Goal: Check status: Check status

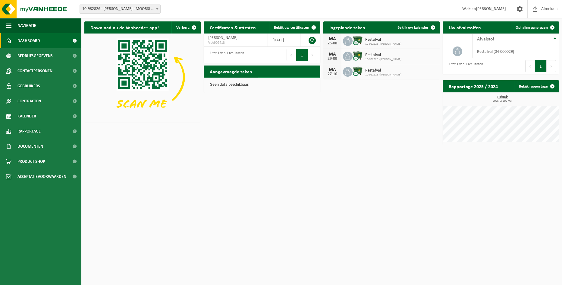
click at [314, 77] on span at bounding box center [314, 83] width 12 height 12
click at [375, 41] on span "Restafval" at bounding box center [383, 39] width 36 height 5
click at [375, 45] on span "10-982826 - GEENS MARC" at bounding box center [383, 44] width 36 height 4
drag, startPoint x: 375, startPoint y: 42, endPoint x: 433, endPoint y: 27, distance: 60.1
click at [433, 27] on span at bounding box center [433, 27] width 12 height 12
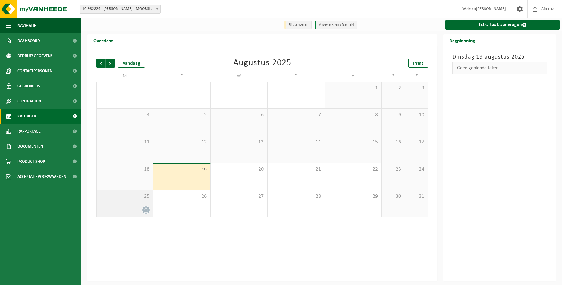
drag, startPoint x: 145, startPoint y: 210, endPoint x: 131, endPoint y: 207, distance: 14.2
click at [131, 207] on div at bounding box center [125, 210] width 50 height 8
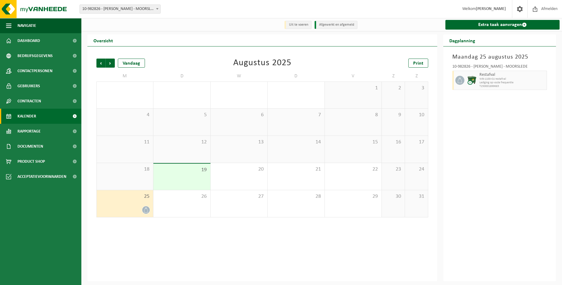
click at [123, 175] on div "18" at bounding box center [125, 176] width 56 height 27
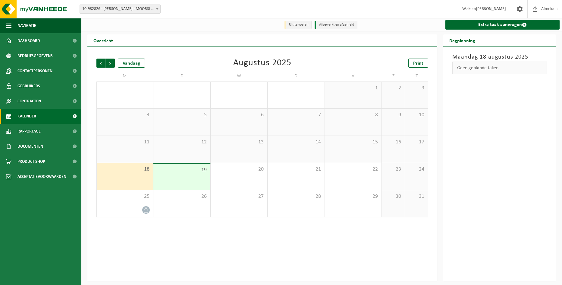
click at [481, 69] on div "Geen geplande taken" at bounding box center [500, 68] width 95 height 13
click at [501, 71] on div "Geen geplande taken" at bounding box center [500, 68] width 95 height 13
drag, startPoint x: 501, startPoint y: 71, endPoint x: 511, endPoint y: 98, distance: 28.6
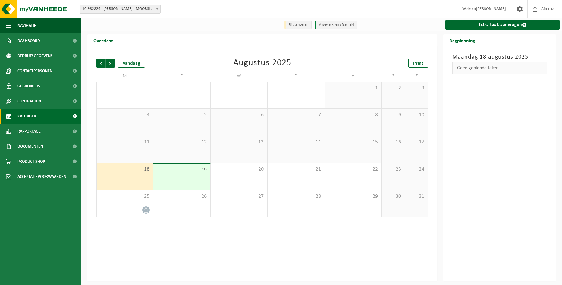
click at [511, 98] on div "[DATE] Geen geplande taken" at bounding box center [500, 163] width 113 height 235
click at [126, 197] on span "25" at bounding box center [125, 196] width 50 height 7
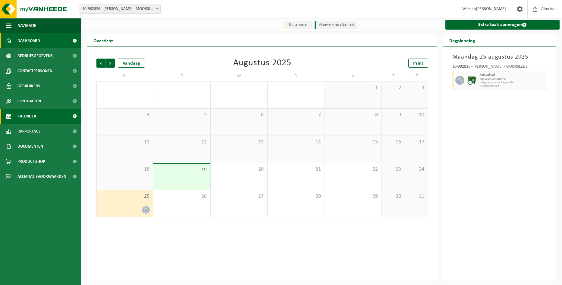
click at [34, 41] on span "Dashboard" at bounding box center [28, 40] width 23 height 15
